Goal: Transaction & Acquisition: Subscribe to service/newsletter

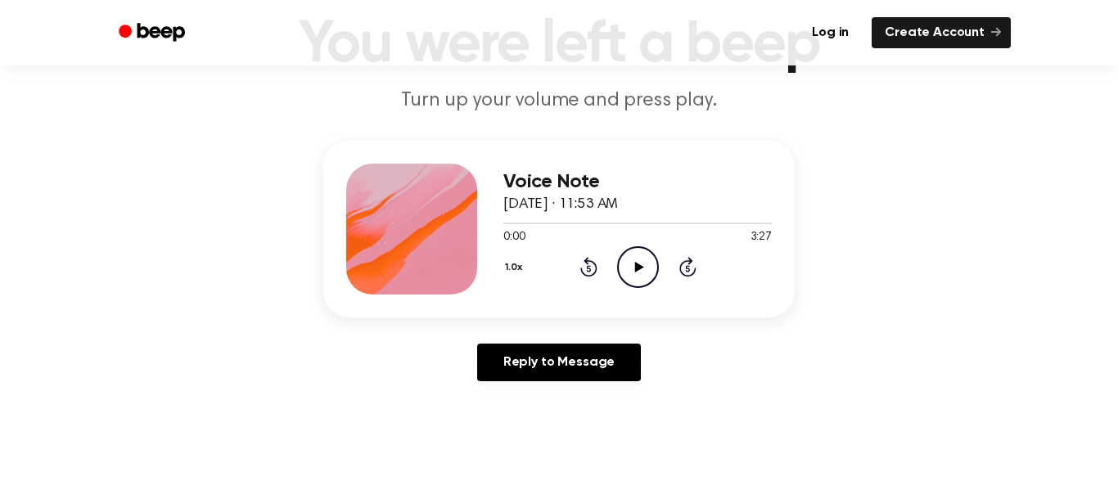
scroll to position [115, 0]
click at [634, 268] on icon at bounding box center [638, 268] width 9 height 11
click at [634, 268] on icon at bounding box center [637, 268] width 7 height 11
click at [579, 268] on icon "Rewind 5 seconds" at bounding box center [588, 267] width 18 height 21
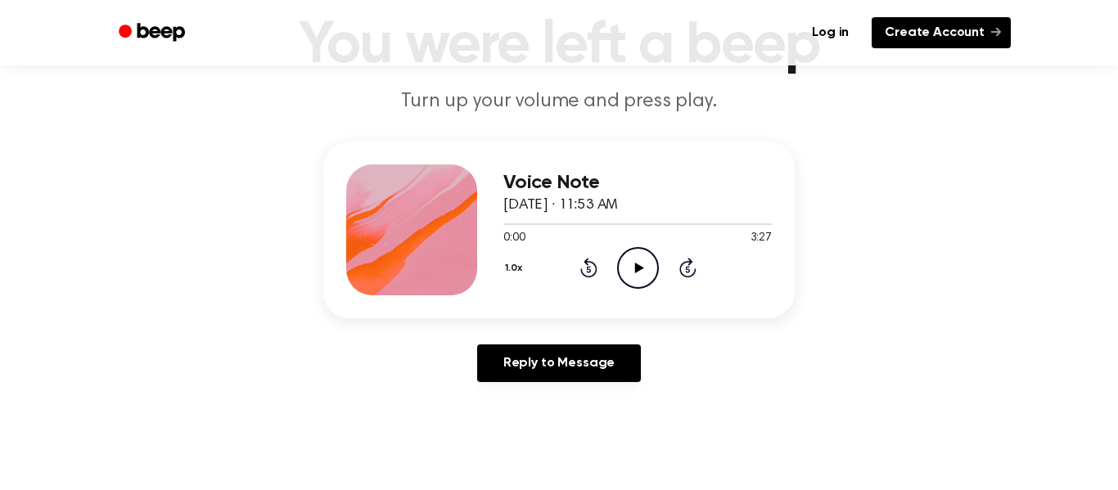
click at [951, 31] on link "Create Account" at bounding box center [940, 32] width 139 height 31
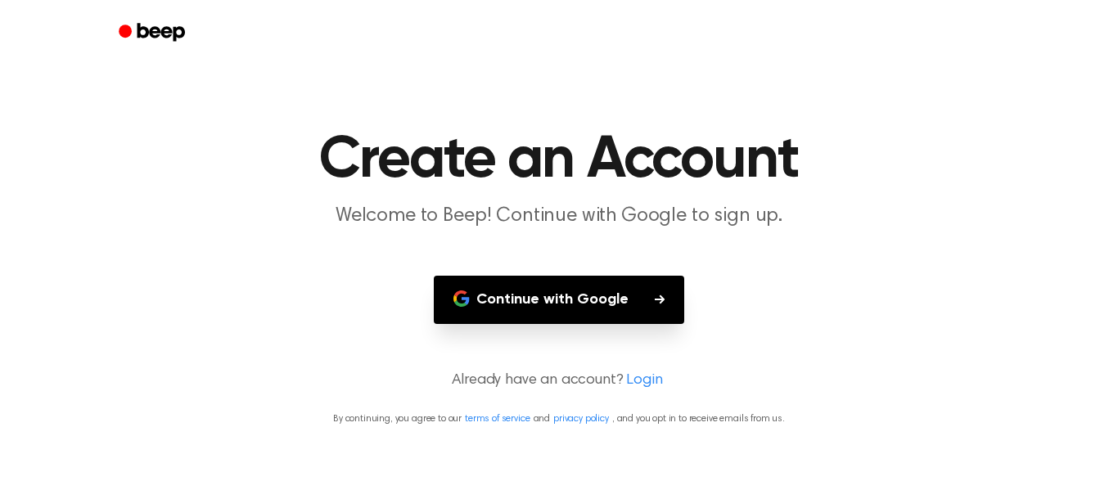
click at [603, 290] on button "Continue with Google" at bounding box center [559, 300] width 250 height 48
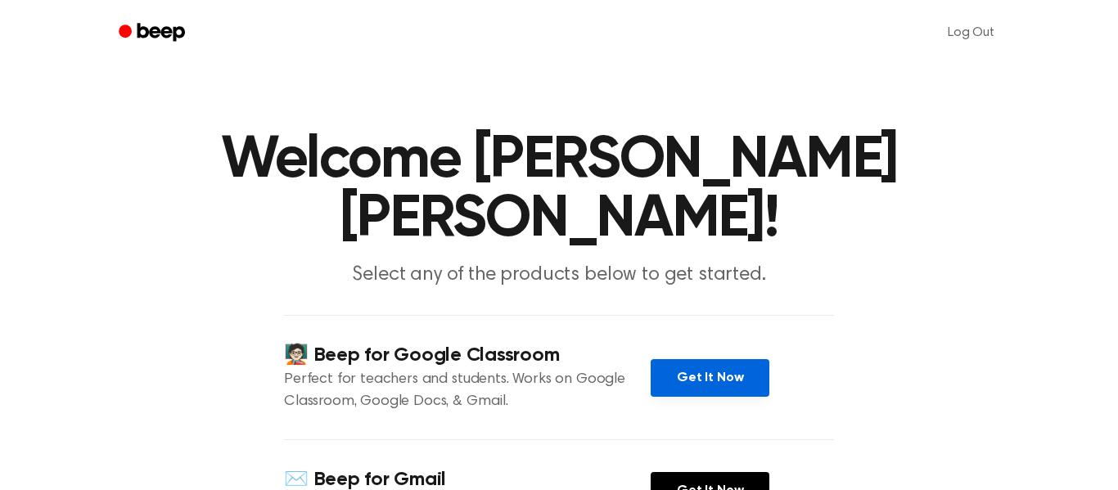
click at [730, 359] on link "Get It Now" at bounding box center [709, 378] width 119 height 38
